Goal: Task Accomplishment & Management: Complete application form

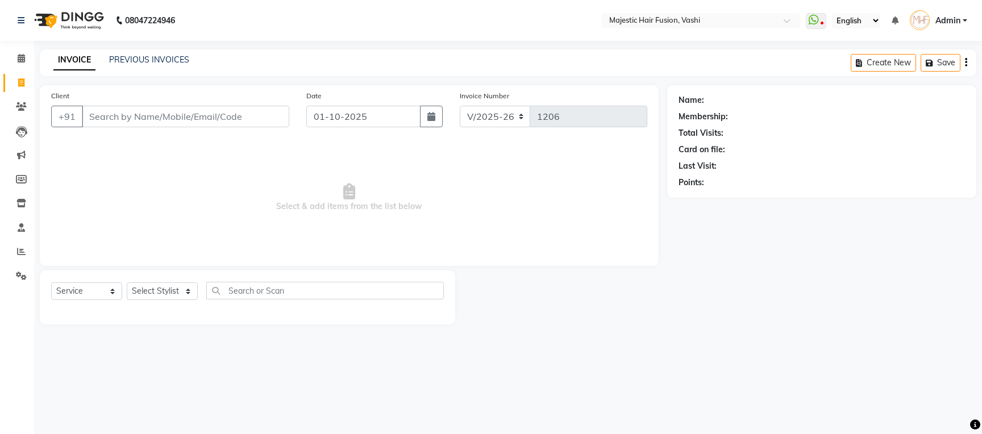
select select "559"
select select "service"
click at [165, 64] on link "PREVIOUS INVOICES" at bounding box center [149, 60] width 80 height 10
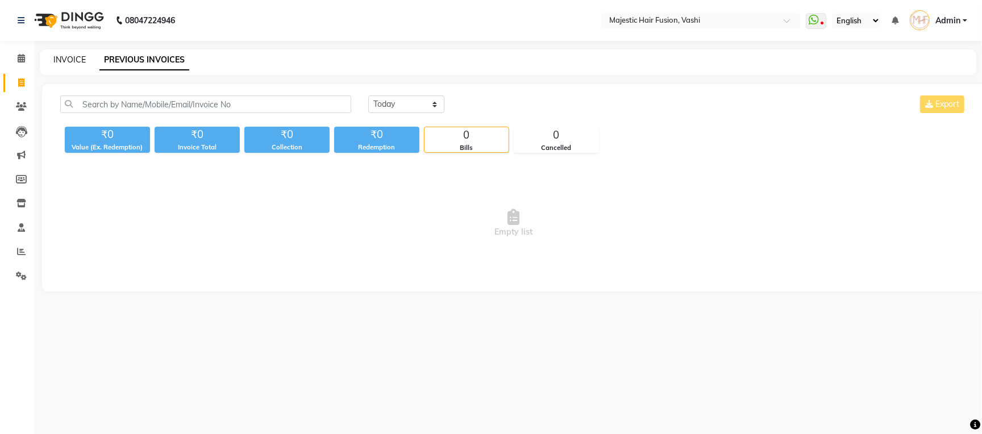
click at [76, 62] on link "INVOICE" at bounding box center [69, 60] width 32 height 10
select select "559"
select select "service"
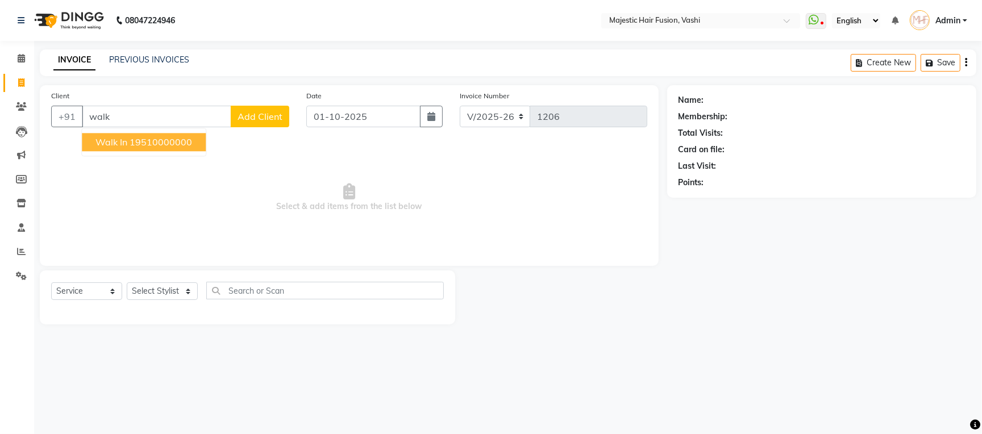
click at [139, 147] on ngb-highlight "19510000000" at bounding box center [161, 141] width 63 height 11
type input "19510000000"
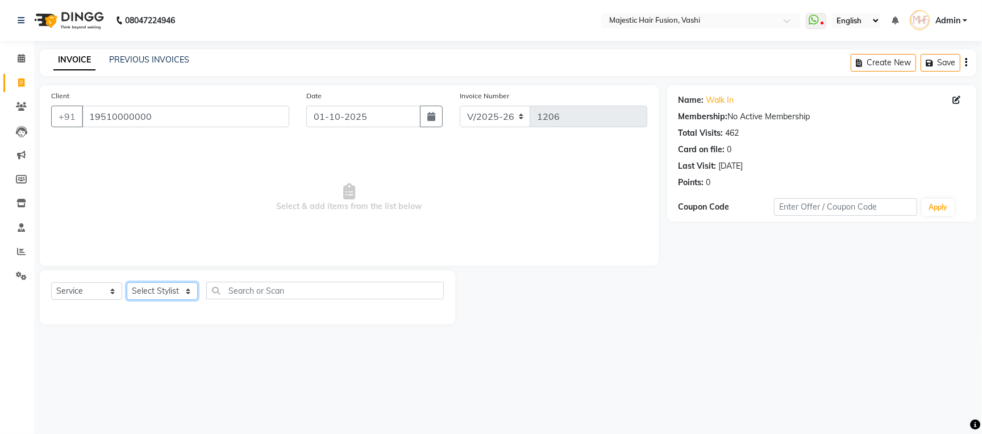
click at [148, 293] on select "Select Stylist Amina Imran Junaid Naseem Naziya Shaikh Raise Shama Soni Vidya" at bounding box center [162, 291] width 71 height 18
select select "32519"
click at [127, 283] on select "Select Stylist Amina Imran Junaid Naseem Naziya Shaikh Raise Shama Soni Vidya" at bounding box center [162, 291] width 71 height 18
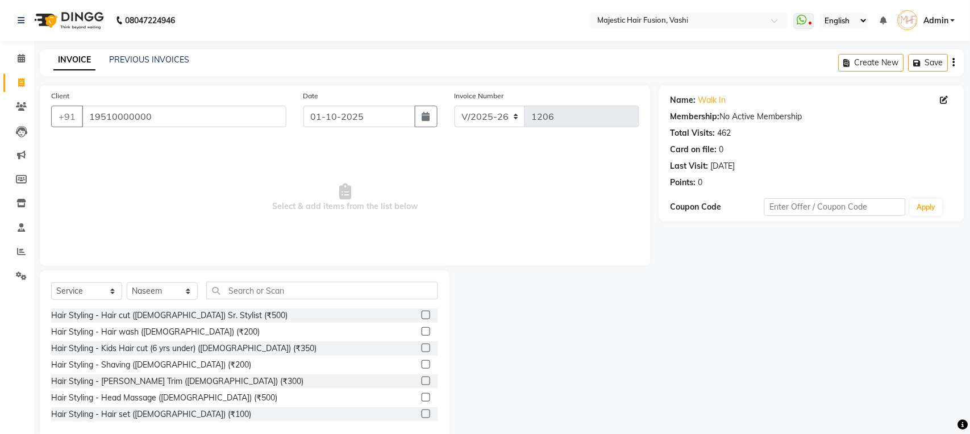
click at [422, 368] on label at bounding box center [426, 364] width 9 height 9
click at [422, 368] on input "checkbox" at bounding box center [425, 364] width 7 height 7
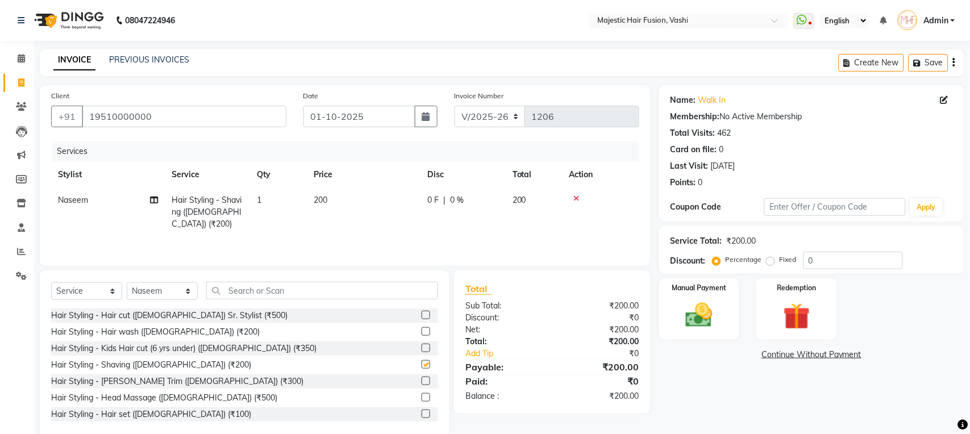
checkbox input "false"
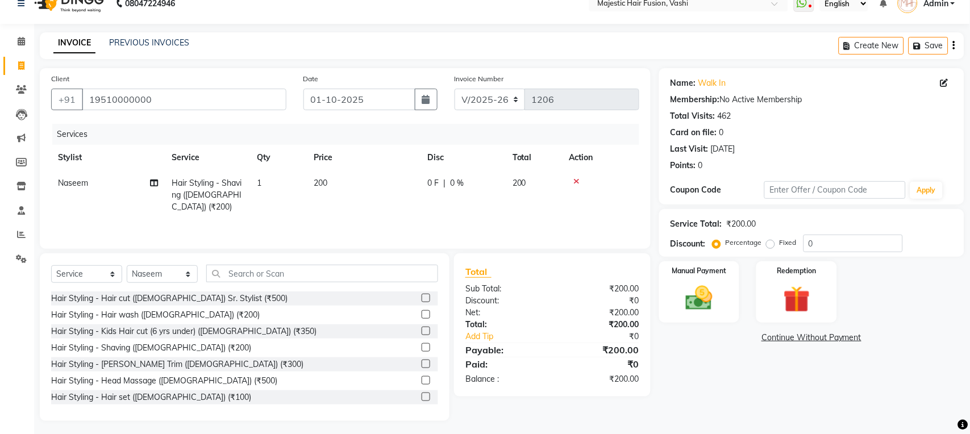
scroll to position [20, 0]
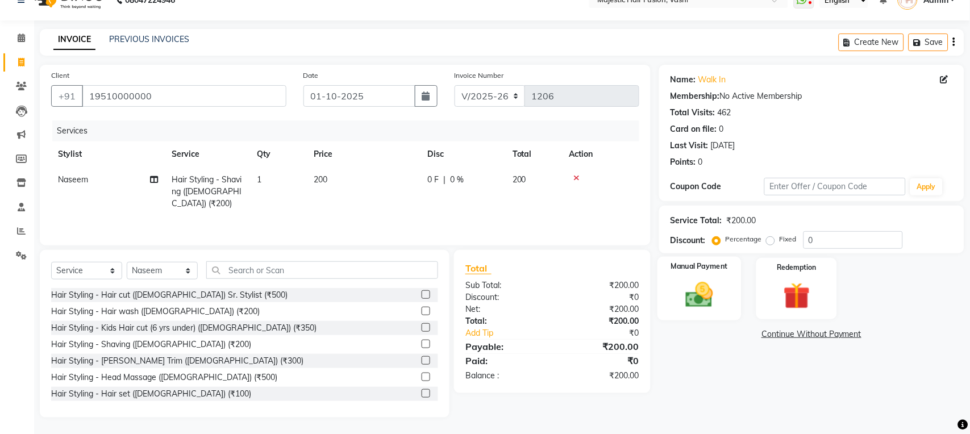
drag, startPoint x: 689, startPoint y: 301, endPoint x: 710, endPoint y: 299, distance: 21.1
click at [690, 301] on img at bounding box center [699, 295] width 45 height 32
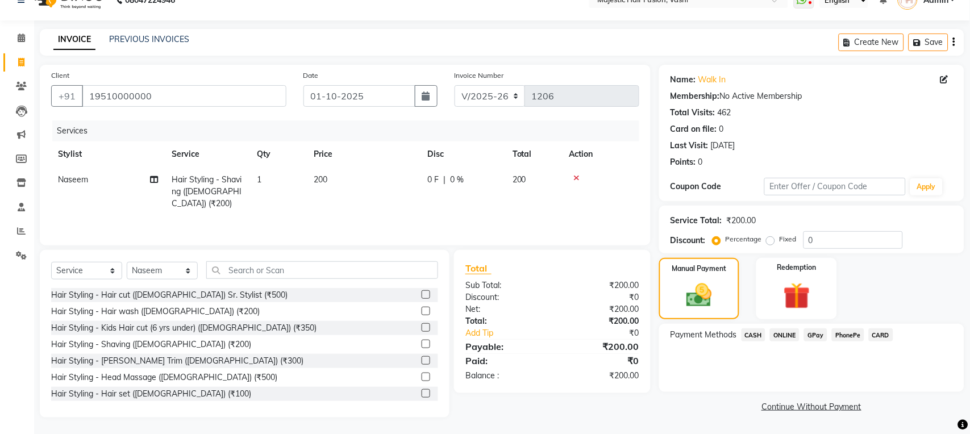
click at [879, 335] on span "CARD" at bounding box center [881, 334] width 24 height 13
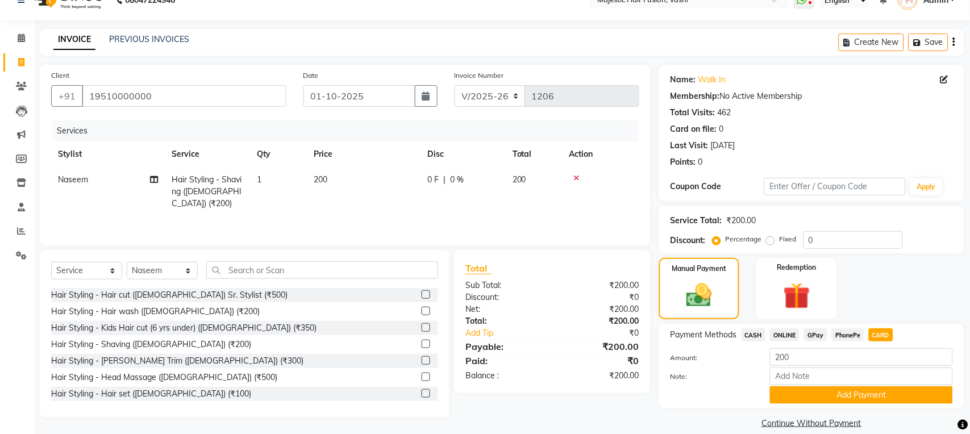
scroll to position [36, 0]
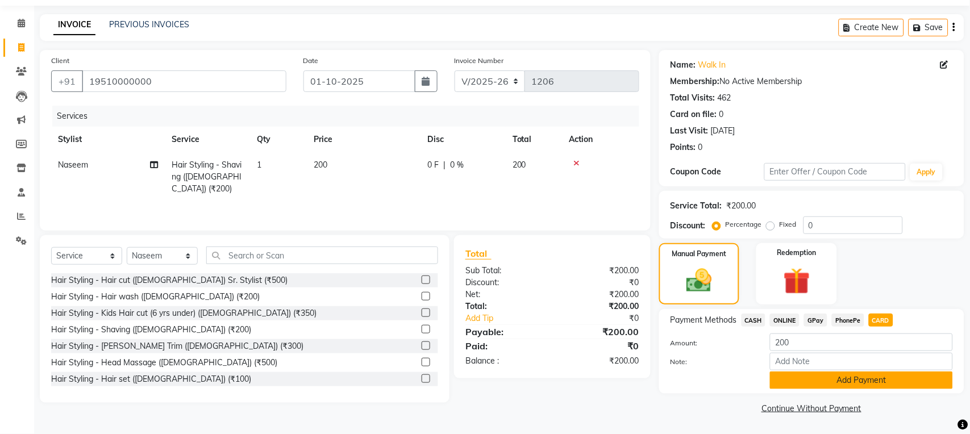
click at [842, 381] on button "Add Payment" at bounding box center [861, 381] width 183 height 18
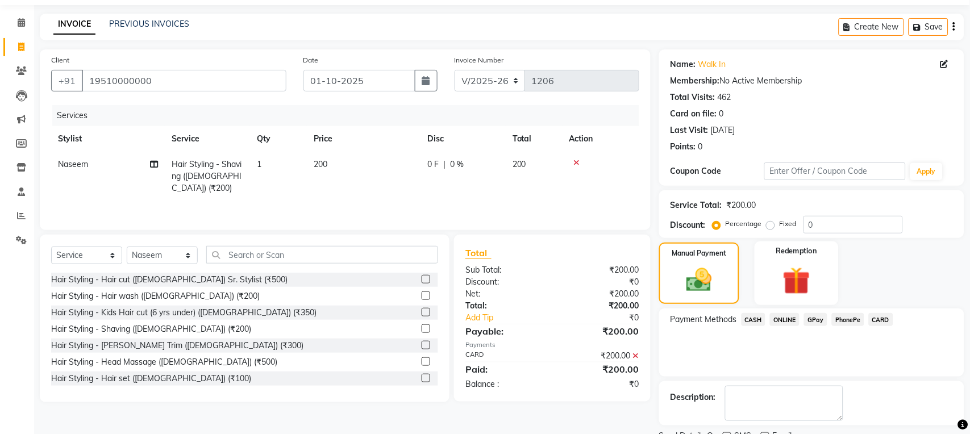
scroll to position [84, 0]
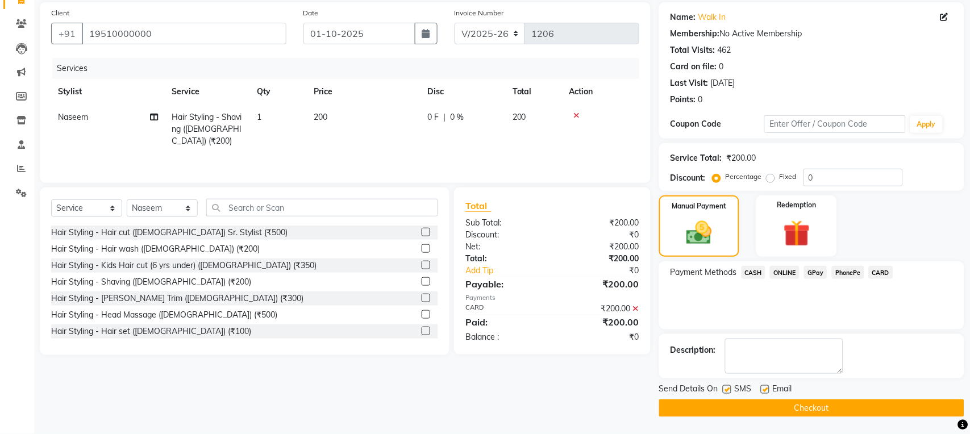
click at [727, 390] on label at bounding box center [727, 389] width 9 height 9
click at [727, 390] on input "checkbox" at bounding box center [726, 389] width 7 height 7
checkbox input "false"
click at [765, 389] on label at bounding box center [765, 389] width 9 height 9
click at [765, 389] on input "checkbox" at bounding box center [764, 389] width 7 height 7
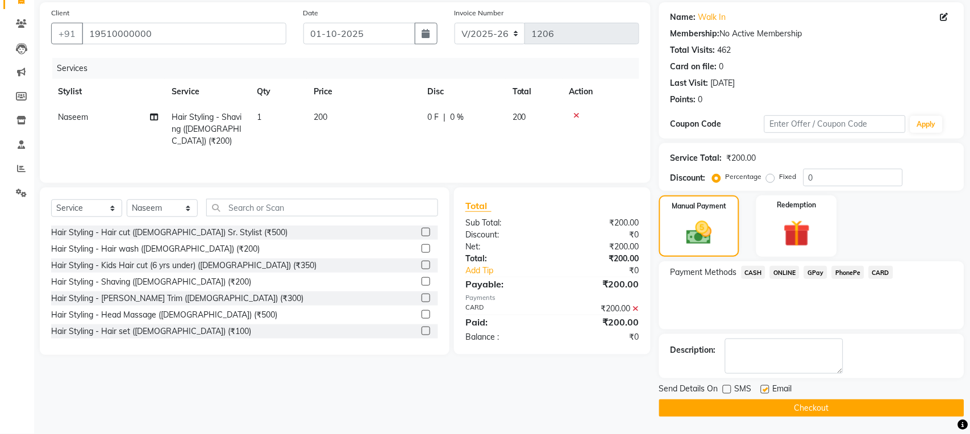
checkbox input "false"
click at [764, 402] on button "Checkout" at bounding box center [811, 408] width 305 height 18
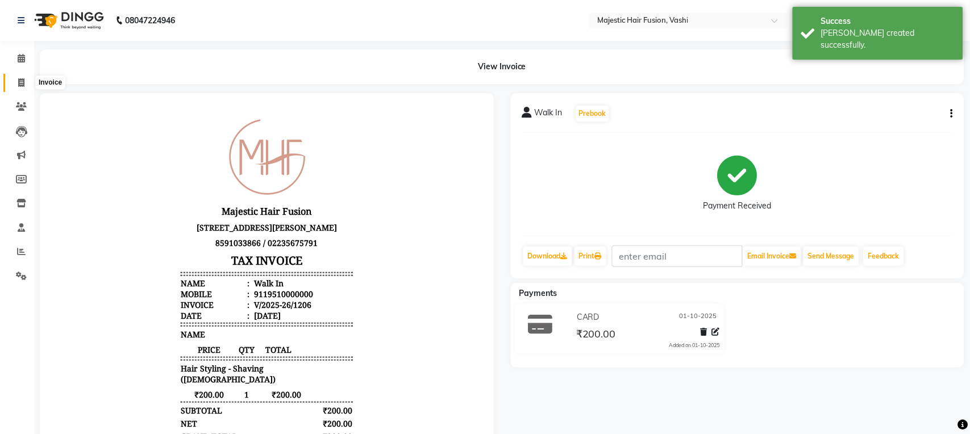
click at [19, 86] on icon at bounding box center [21, 82] width 6 height 9
select select "service"
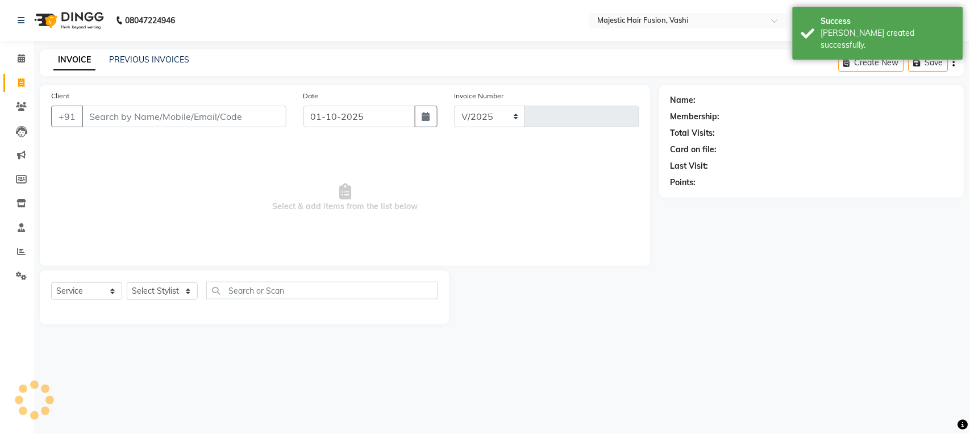
select select "559"
type input "1207"
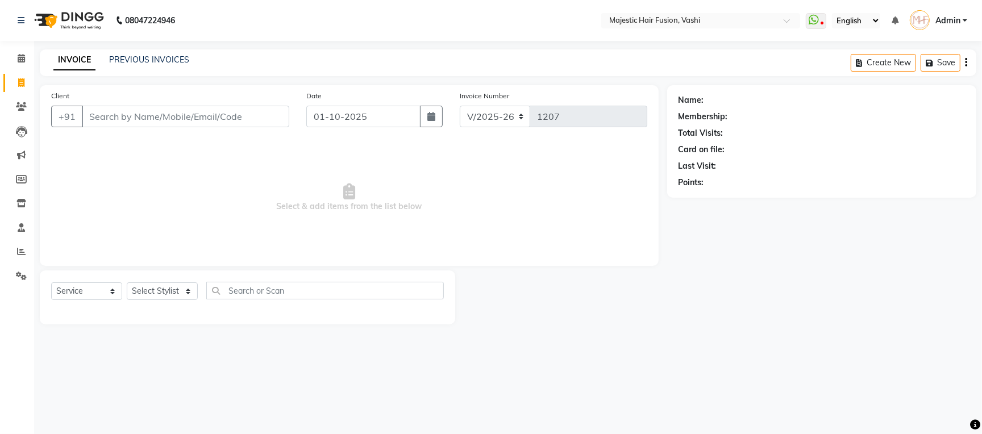
click at [156, 111] on input "Client" at bounding box center [185, 117] width 207 height 22
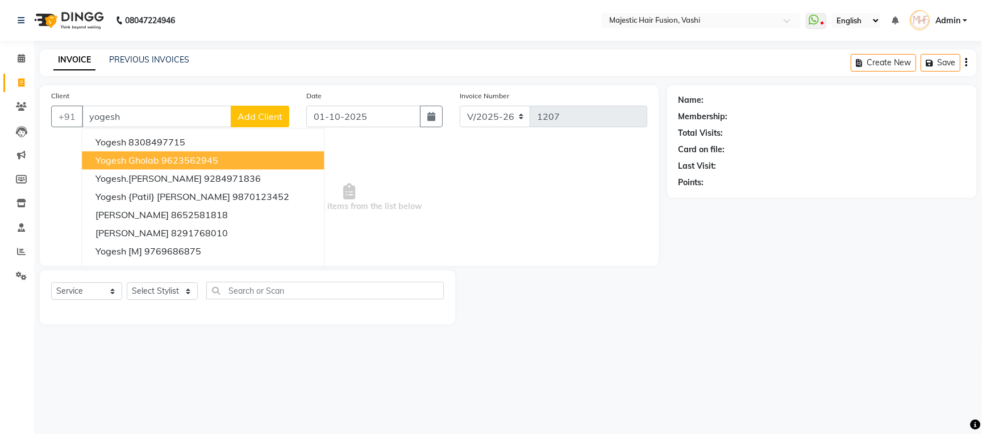
drag, startPoint x: 127, startPoint y: 153, endPoint x: 127, endPoint y: 160, distance: 6.3
click at [127, 154] on button "Yogesh Gholab 9623562945" at bounding box center [203, 160] width 242 height 18
type input "9623562945"
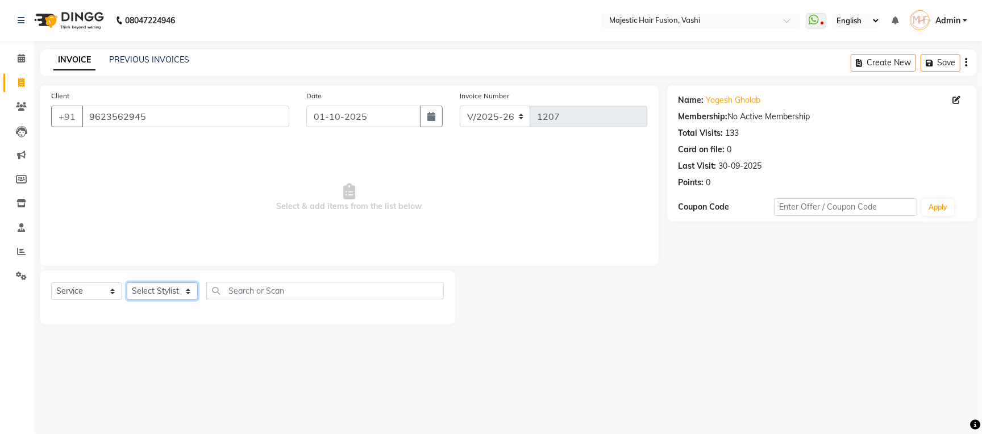
click at [160, 293] on select "Select Stylist Amina Imran Junaid Naseem Naziya Shaikh Raise Shama Soni Vidya" at bounding box center [162, 291] width 71 height 18
select select "48869"
click at [127, 283] on select "Select Stylist Amina Imran Junaid Naseem Naziya Shaikh Raise Shama Soni Vidya" at bounding box center [162, 291] width 71 height 18
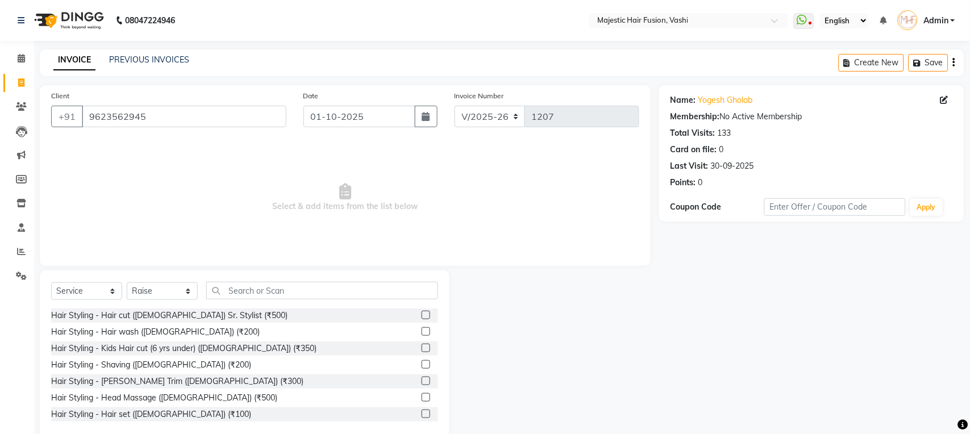
click at [422, 383] on label at bounding box center [426, 381] width 9 height 9
click at [422, 383] on input "checkbox" at bounding box center [425, 381] width 7 height 7
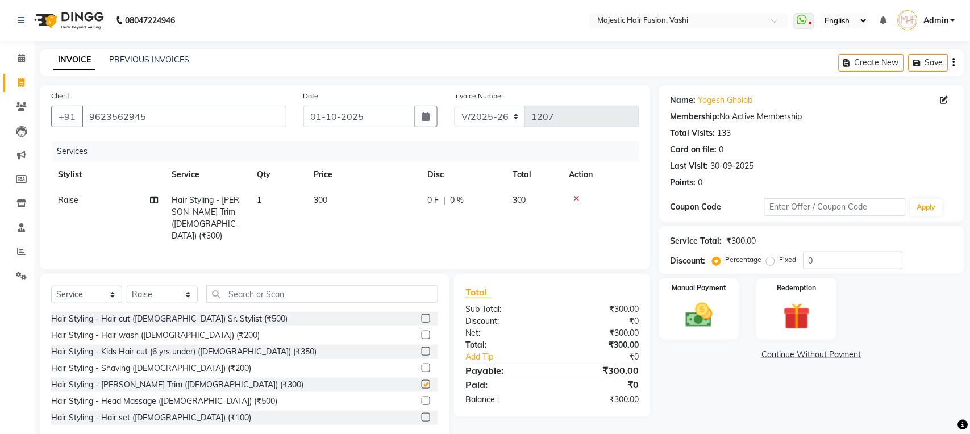
checkbox input "false"
click at [410, 197] on td "300" at bounding box center [364, 218] width 114 height 61
select select "48869"
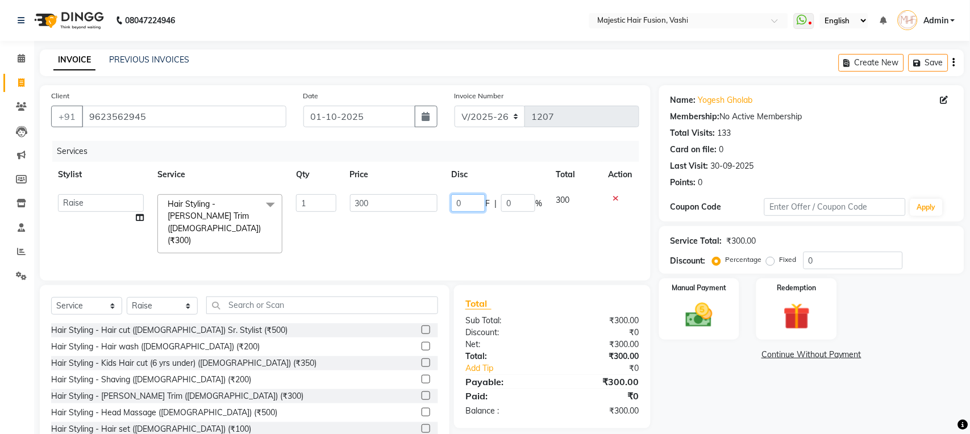
click at [455, 197] on input "0" at bounding box center [468, 203] width 34 height 18
type input "50"
click at [715, 392] on div "Name: Yogesh Gholab Membership: No Active Membership Total Visits: 133 Card on …" at bounding box center [816, 269] width 314 height 368
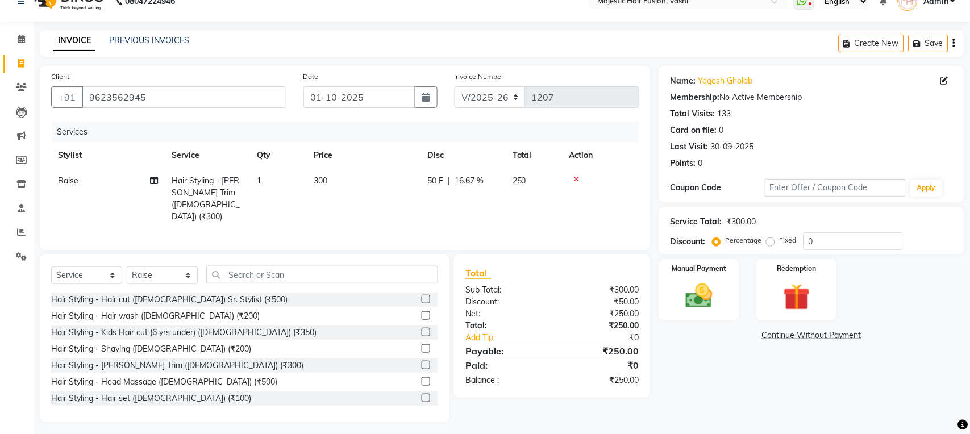
scroll to position [24, 0]
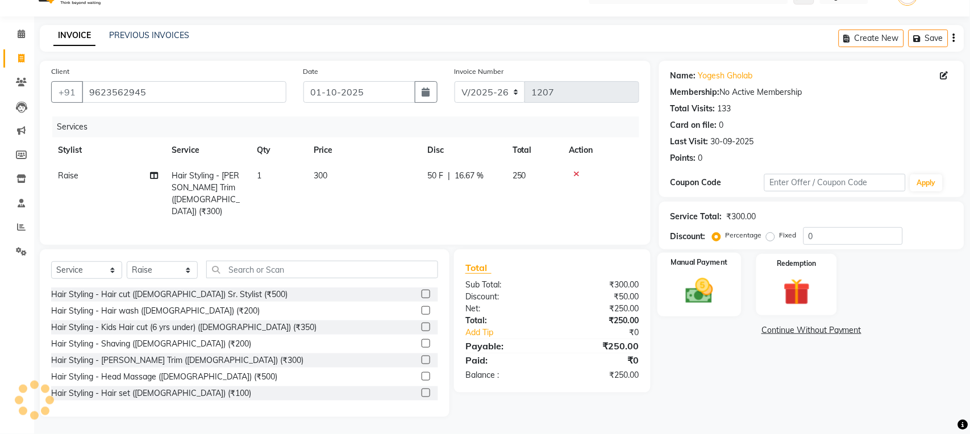
click at [705, 298] on img at bounding box center [699, 291] width 45 height 32
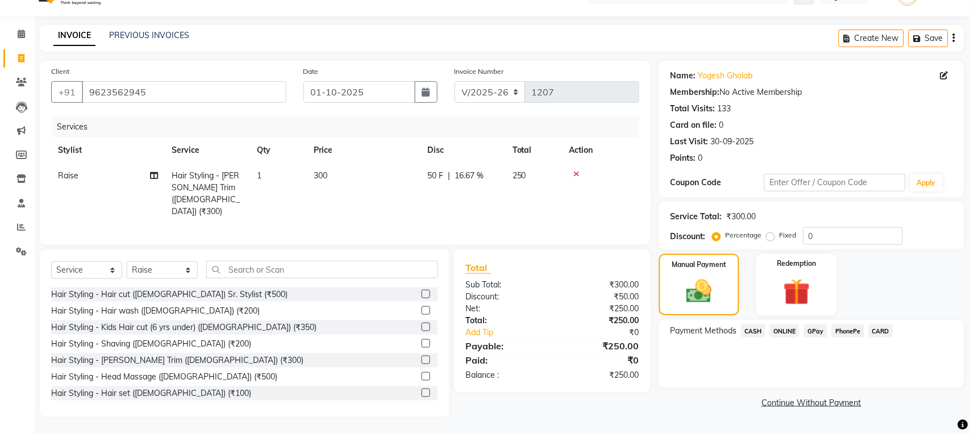
click at [752, 332] on span "CASH" at bounding box center [754, 330] width 24 height 13
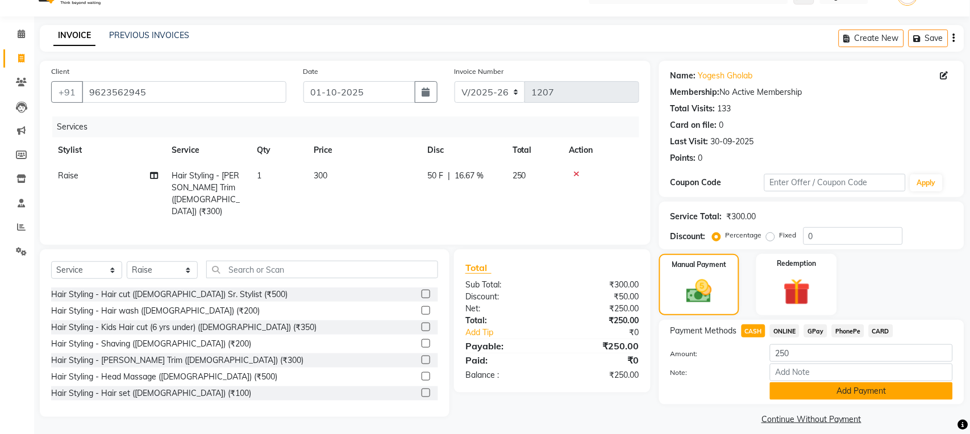
click at [822, 389] on button "Add Payment" at bounding box center [861, 391] width 183 height 18
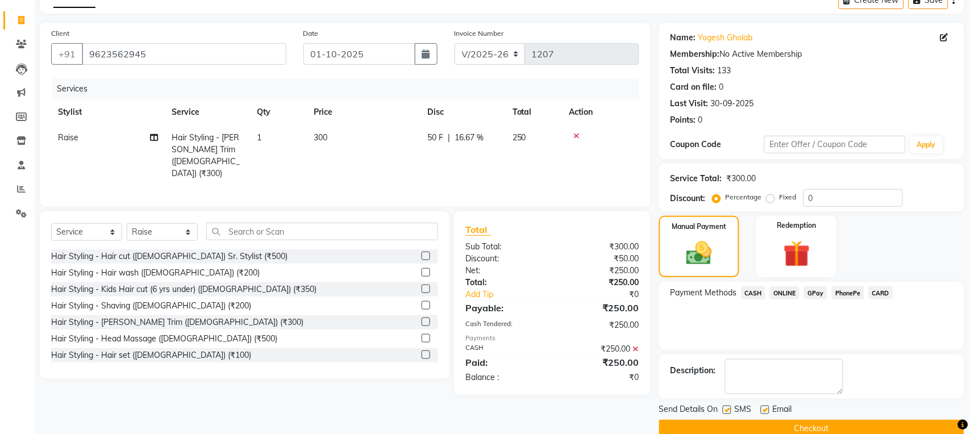
scroll to position [84, 0]
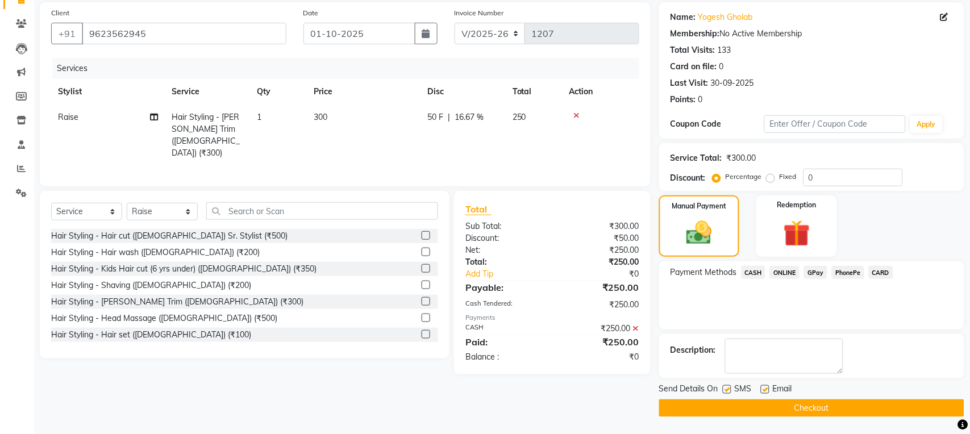
click at [728, 389] on label at bounding box center [727, 389] width 9 height 9
click at [728, 389] on input "checkbox" at bounding box center [726, 389] width 7 height 7
checkbox input "false"
drag, startPoint x: 767, startPoint y: 390, endPoint x: 765, endPoint y: 397, distance: 7.0
click at [767, 391] on label at bounding box center [765, 389] width 9 height 9
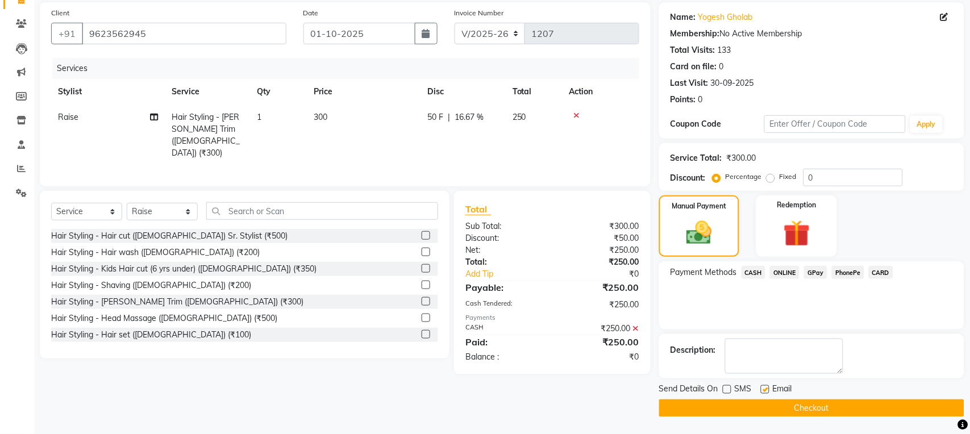
click at [767, 391] on input "checkbox" at bounding box center [764, 389] width 7 height 7
checkbox input "false"
click at [763, 407] on button "Checkout" at bounding box center [811, 408] width 305 height 18
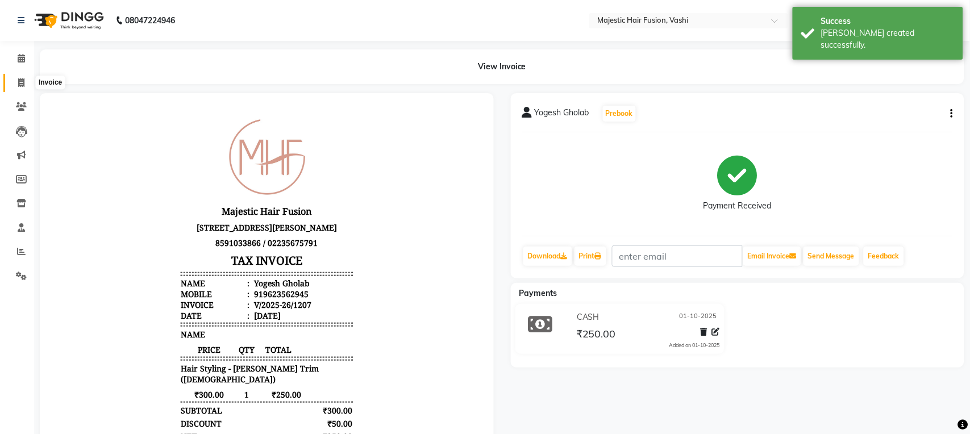
click at [22, 78] on icon at bounding box center [21, 82] width 6 height 9
select select "service"
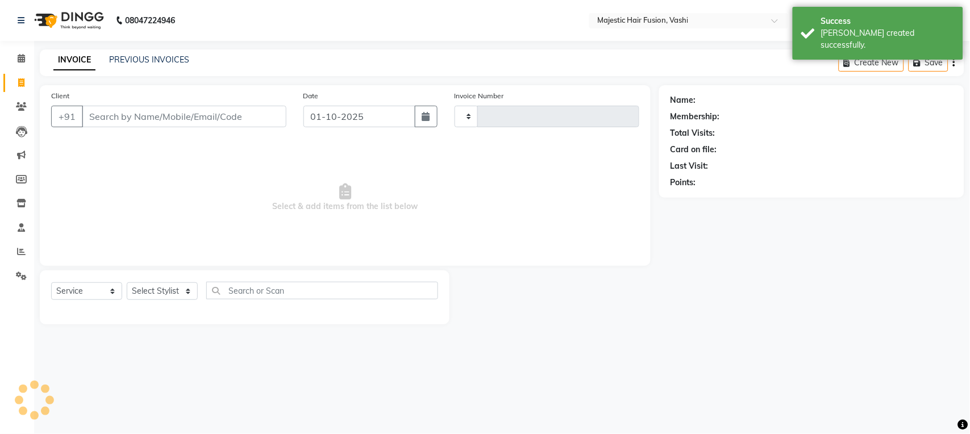
type input "1208"
select select "559"
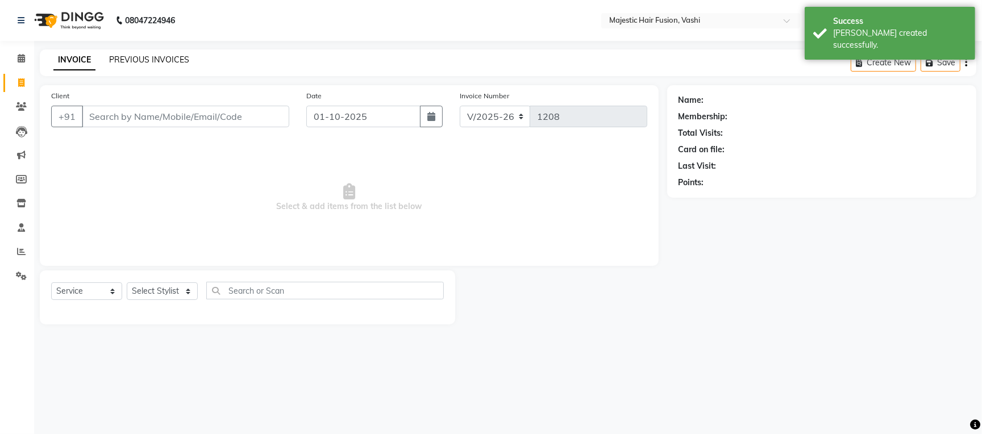
click at [164, 63] on link "PREVIOUS INVOICES" at bounding box center [149, 60] width 80 height 10
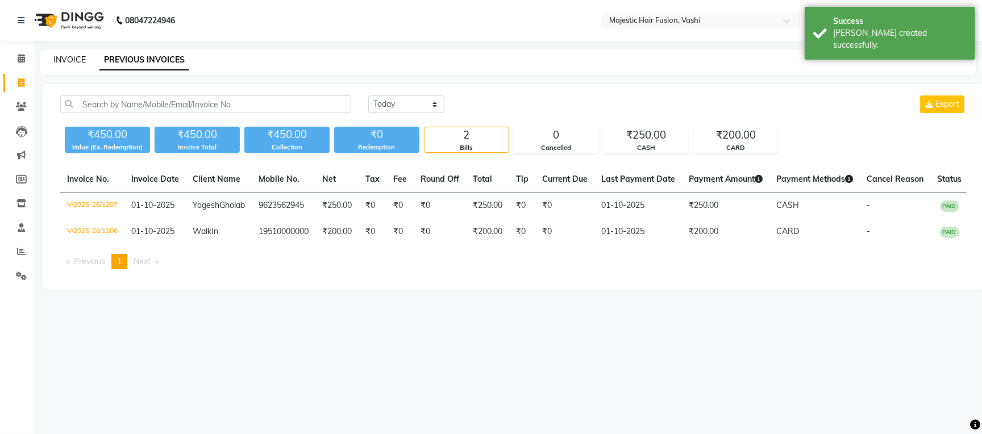
click at [60, 57] on link "INVOICE" at bounding box center [69, 60] width 32 height 10
select select "559"
select select "service"
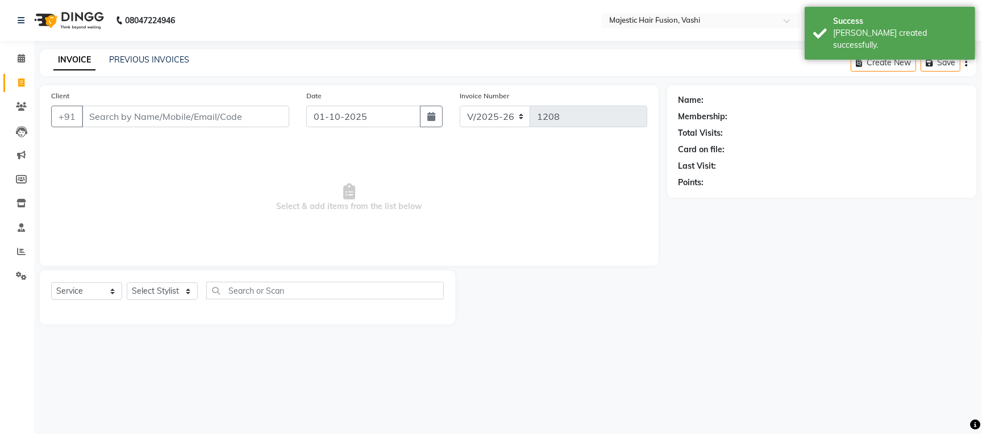
click at [120, 116] on input "Client" at bounding box center [185, 117] width 207 height 22
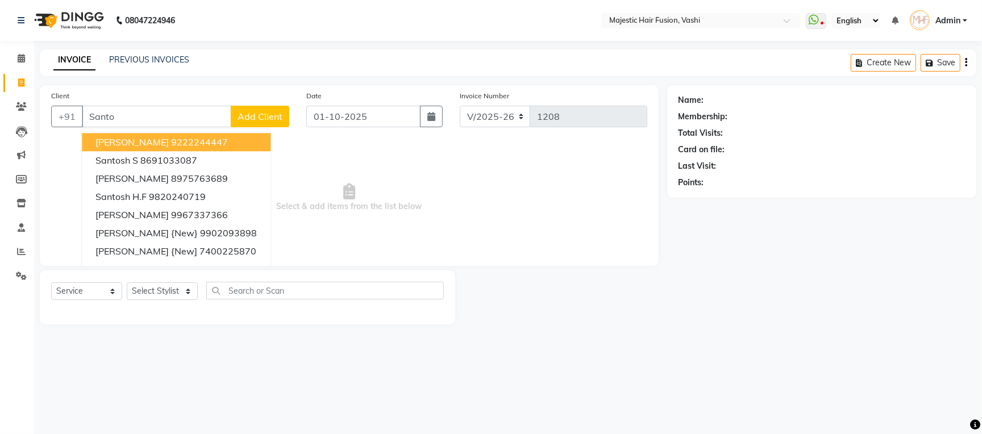
click at [171, 145] on ngb-highlight "9222244447" at bounding box center [199, 141] width 57 height 11
type input "9222244447"
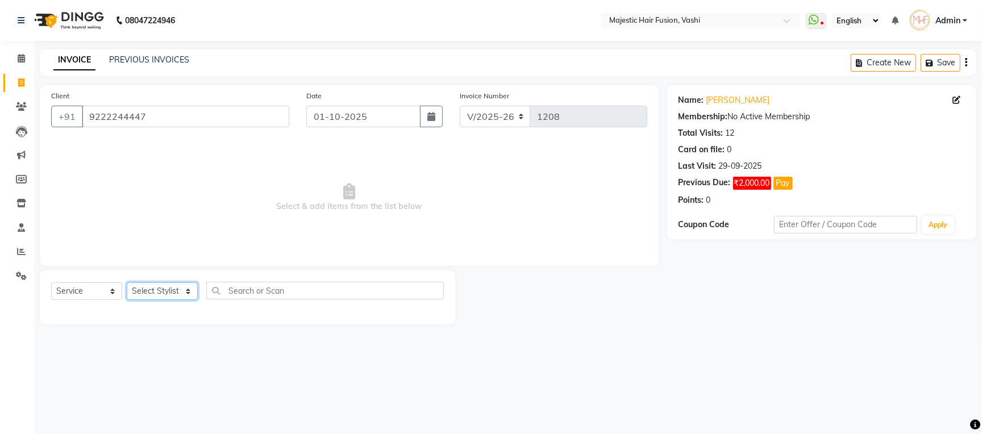
click at [158, 298] on select "Select Stylist Amina Imran Junaid Naseem Naziya Shaikh Raise Shama Soni Vidya" at bounding box center [162, 291] width 71 height 18
select select "48869"
click at [127, 283] on select "Select Stylist Amina Imran Junaid Naseem Naziya Shaikh Raise Shama Soni Vidya" at bounding box center [162, 291] width 71 height 18
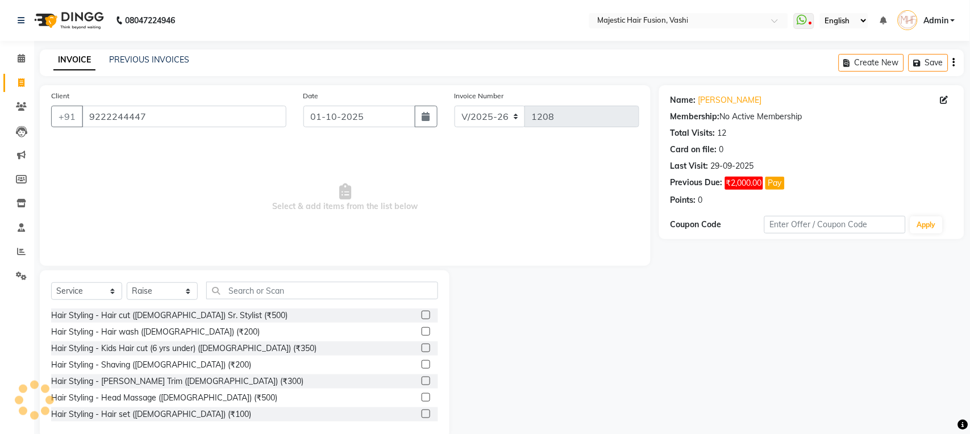
click at [422, 364] on label at bounding box center [426, 364] width 9 height 9
click at [422, 364] on input "checkbox" at bounding box center [425, 364] width 7 height 7
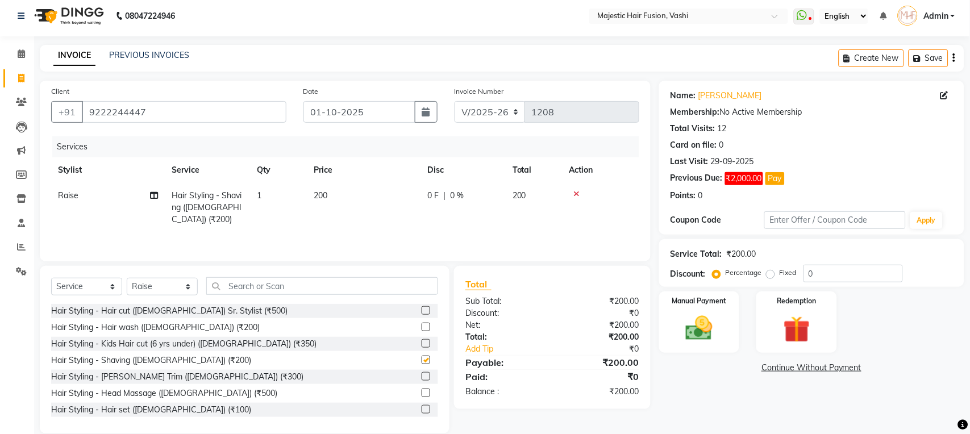
checkbox input "false"
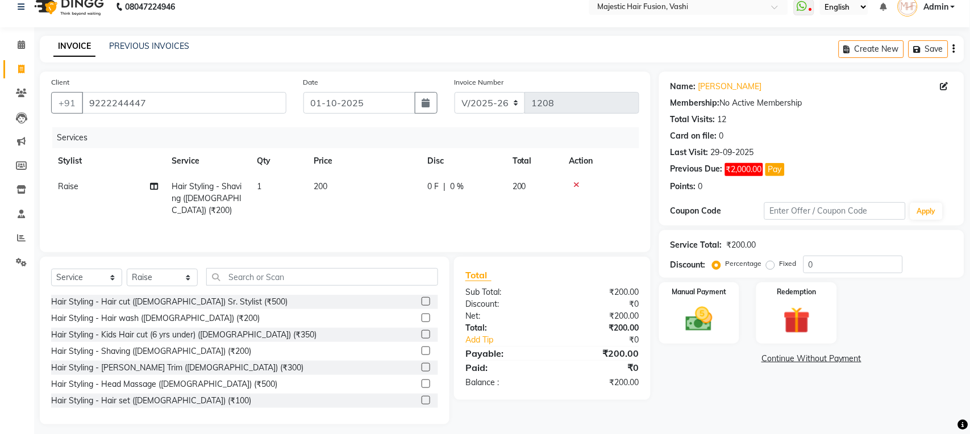
scroll to position [20, 0]
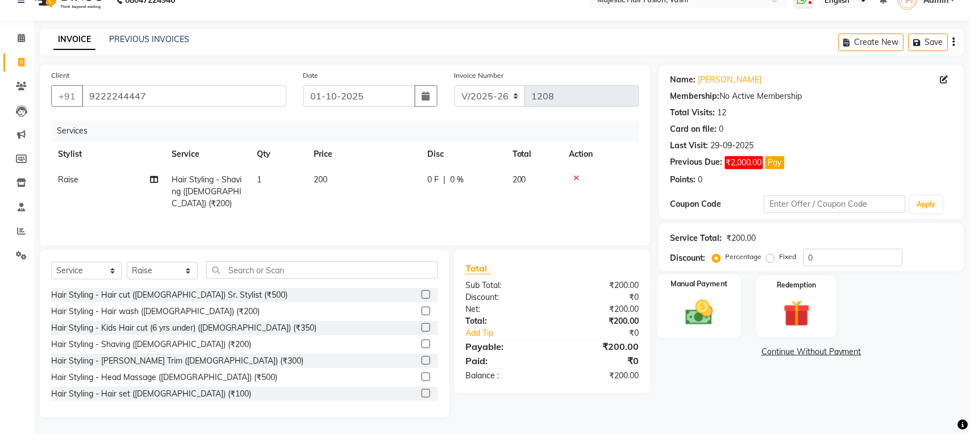
click at [704, 292] on div "Manual Payment" at bounding box center [699, 306] width 84 height 64
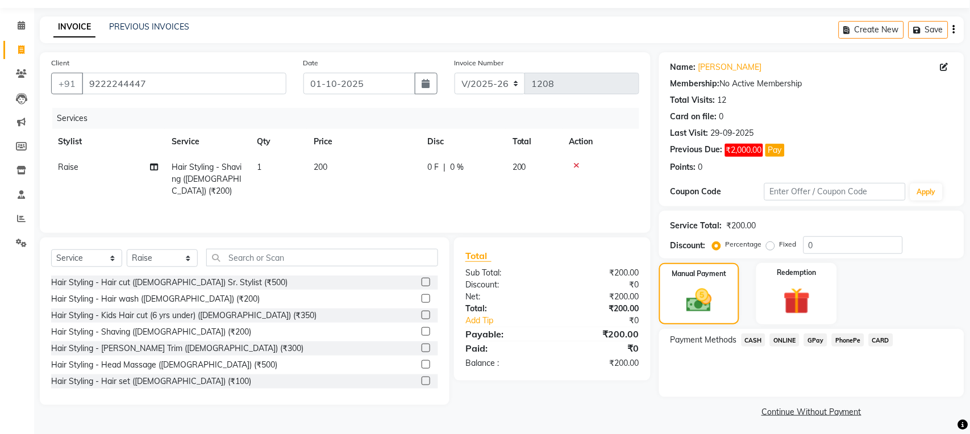
scroll to position [36, 0]
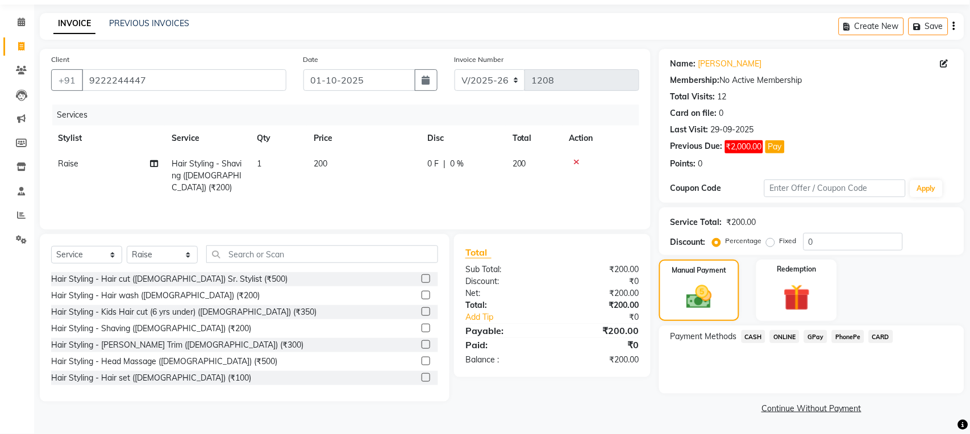
click at [811, 410] on link "Continue Without Payment" at bounding box center [811, 409] width 301 height 12
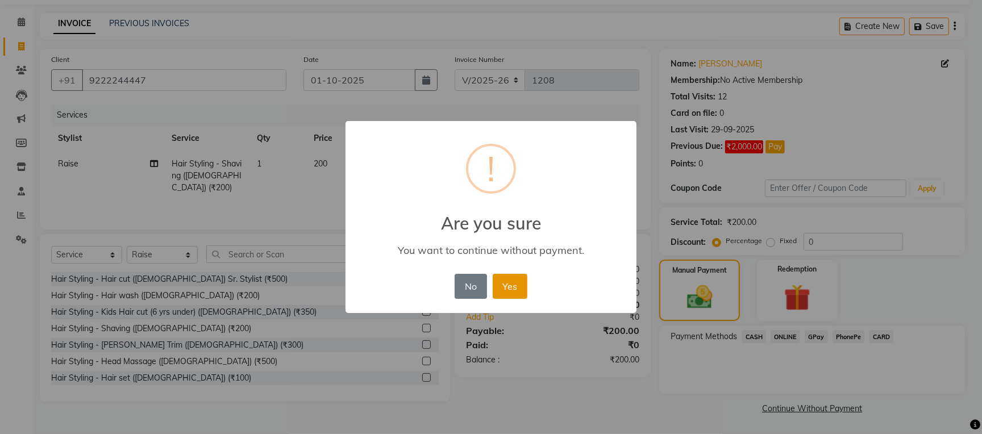
click at [509, 287] on button "Yes" at bounding box center [510, 286] width 35 height 25
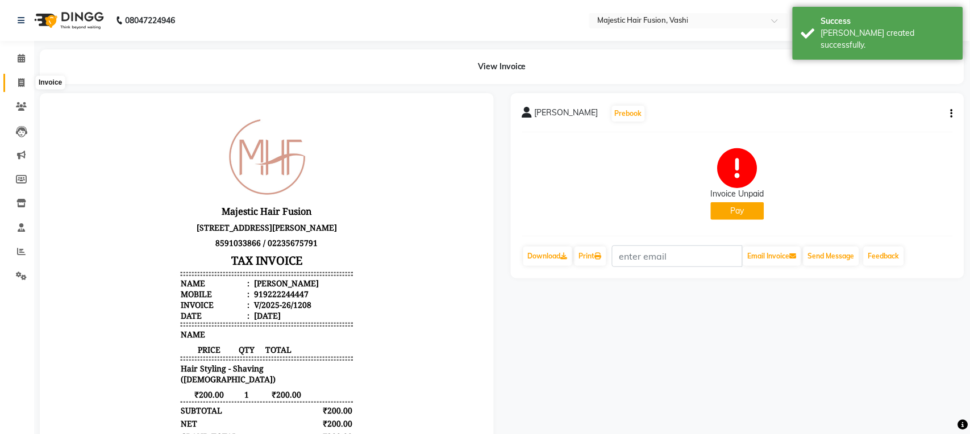
click at [18, 81] on icon at bounding box center [21, 82] width 6 height 9
select select "559"
select select "service"
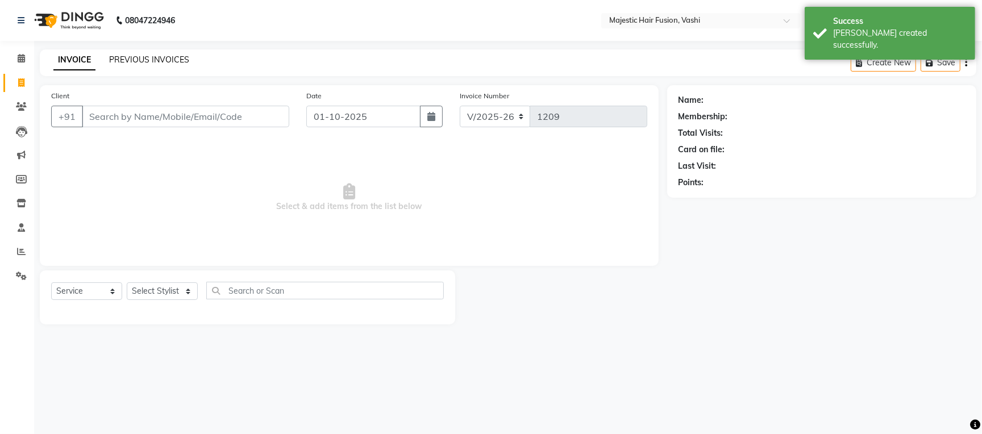
click at [151, 60] on link "PREVIOUS INVOICES" at bounding box center [149, 60] width 80 height 10
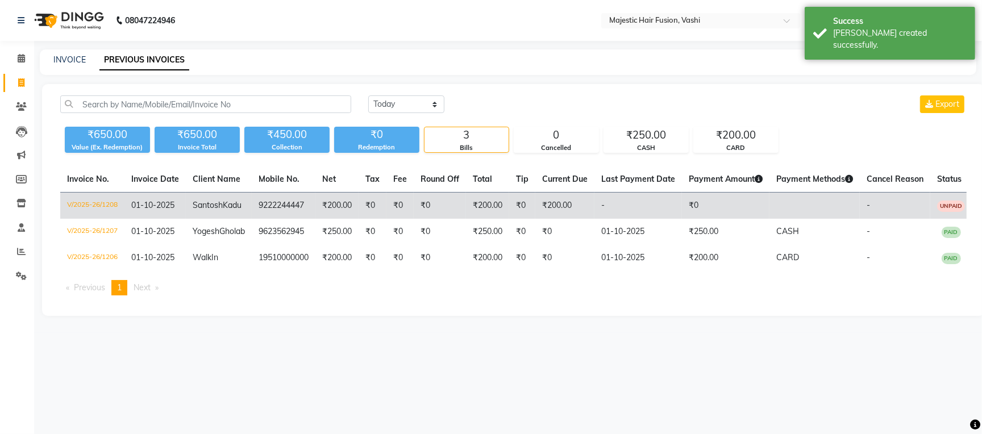
click at [223, 210] on span "Kadu" at bounding box center [232, 205] width 19 height 10
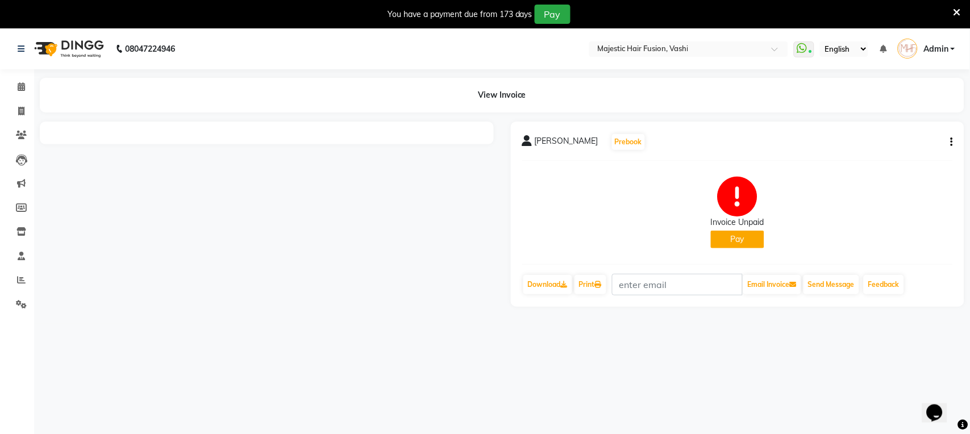
click at [960, 6] on span at bounding box center [956, 12] width 7 height 13
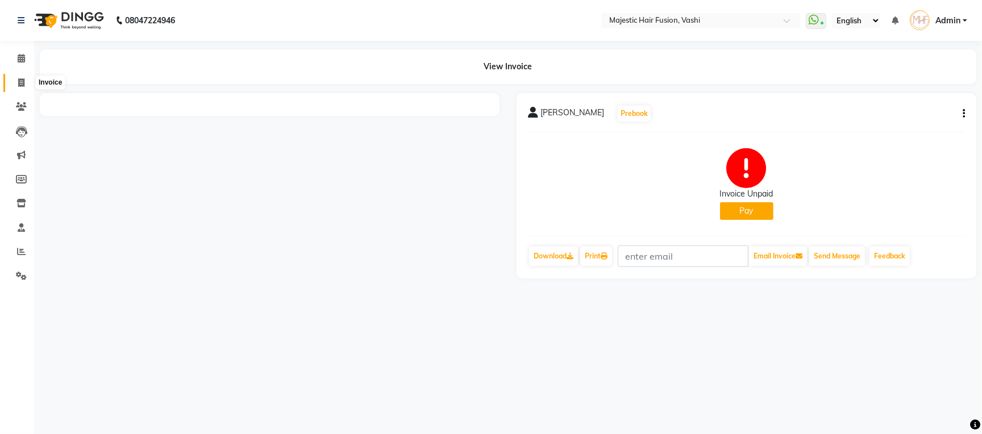
click at [19, 82] on icon at bounding box center [21, 82] width 6 height 9
select select "559"
select select "service"
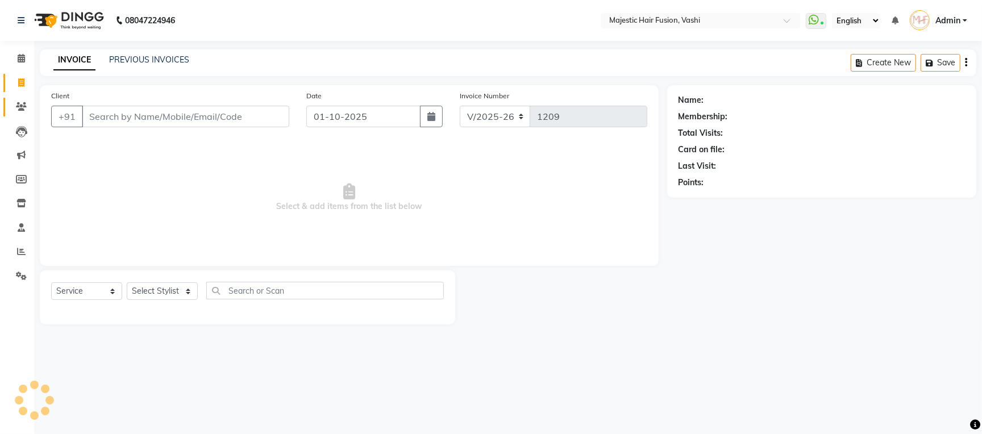
click at [19, 106] on icon at bounding box center [21, 106] width 11 height 9
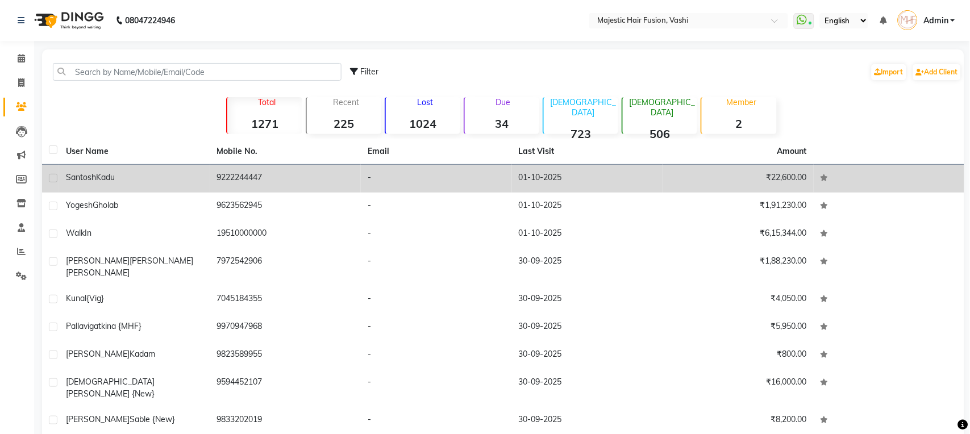
click at [93, 181] on span "Santosh" at bounding box center [81, 177] width 30 height 10
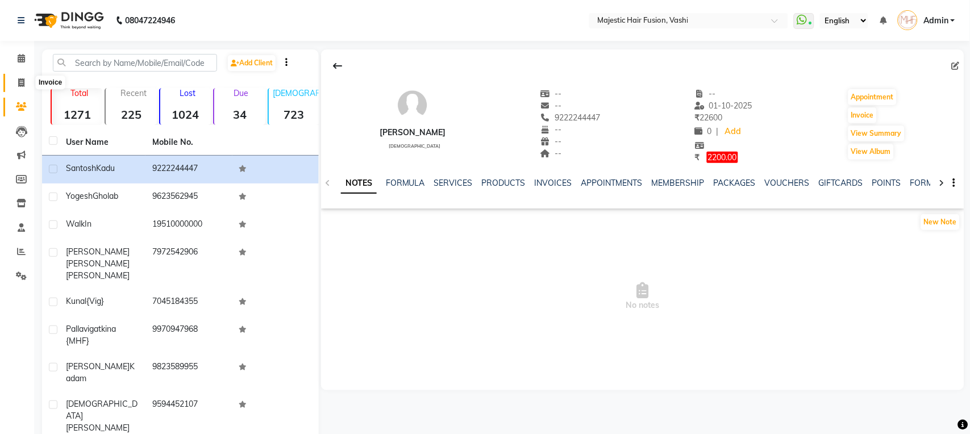
click at [18, 84] on icon at bounding box center [21, 82] width 6 height 9
select select "559"
select select "service"
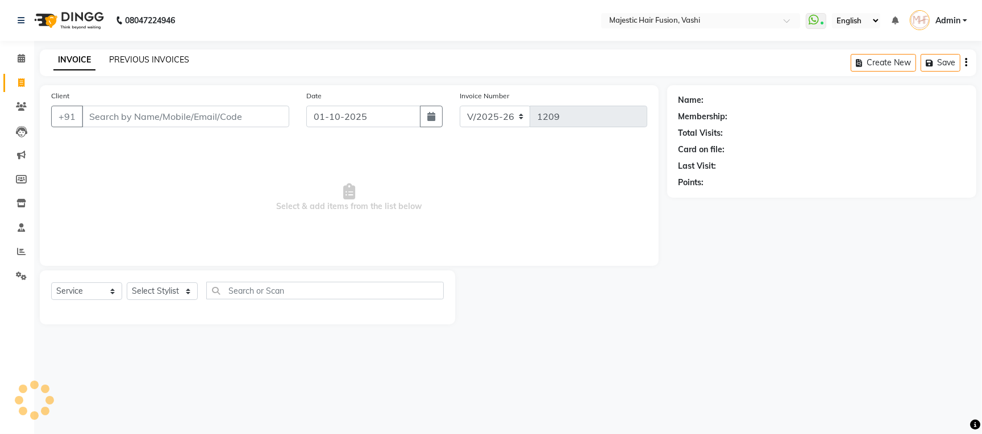
click at [134, 62] on link "PREVIOUS INVOICES" at bounding box center [149, 60] width 80 height 10
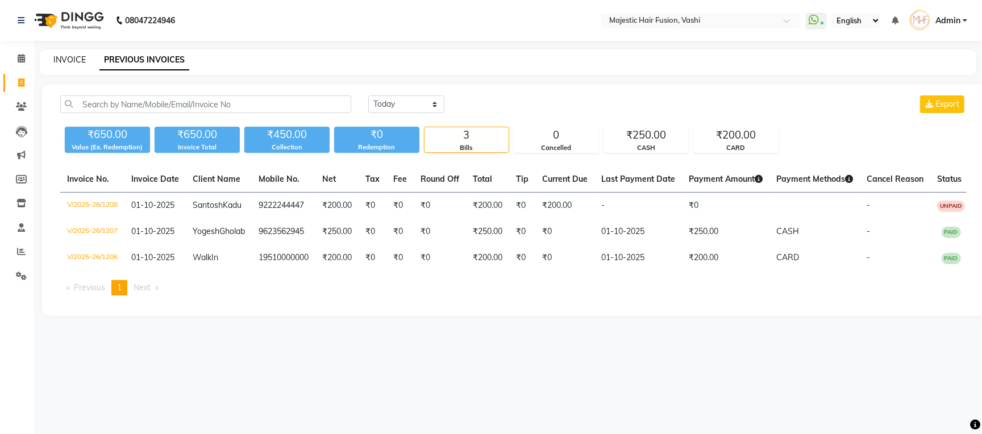
click at [73, 65] on link "INVOICE" at bounding box center [69, 60] width 32 height 10
select select "559"
select select "service"
